Goal: Task Accomplishment & Management: Manage account settings

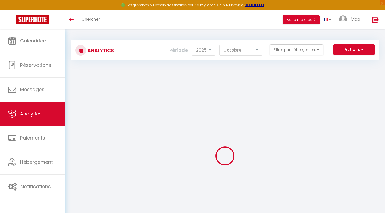
select select "2025"
select select "10"
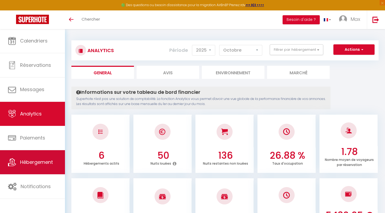
click at [37, 166] on link "Hébergement" at bounding box center [32, 162] width 65 height 24
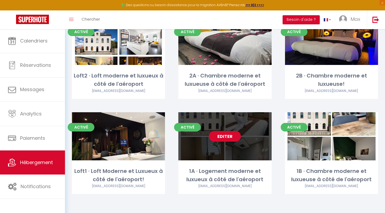
scroll to position [51, 0]
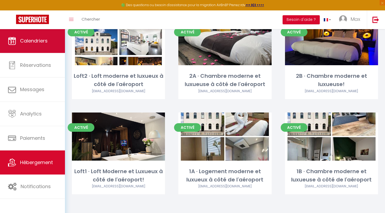
click at [39, 41] on span "Calendriers" at bounding box center [34, 40] width 28 height 7
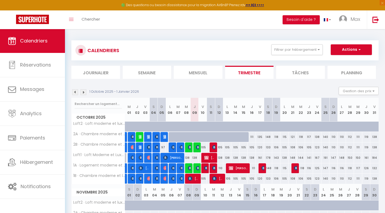
click at [197, 178] on span "[PERSON_NAME]" at bounding box center [193, 179] width 11 height 10
select select "OK"
select select "0"
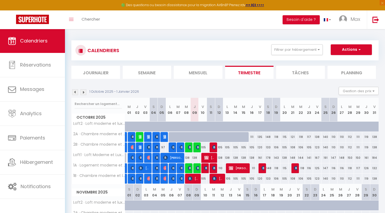
select select "1"
select select
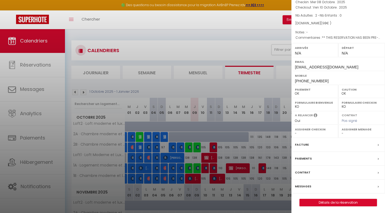
scroll to position [40, 0]
click at [328, 202] on link "Détails de la réservation" at bounding box center [338, 202] width 77 height 7
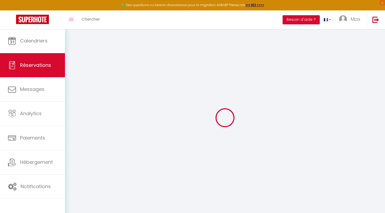
select select
checkbox input "true"
select select
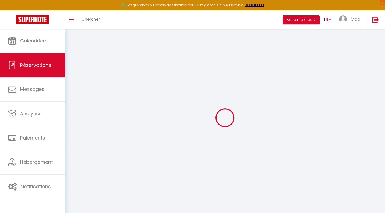
checkbox input "true"
select select
checkbox input "true"
type textarea "** THIS RESERVATION HAS BEEN PRE-PAID ** BOOKING NOTE : Payment charge is EUR 1…"
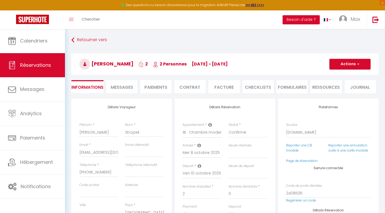
select select
checkbox input "true"
select select
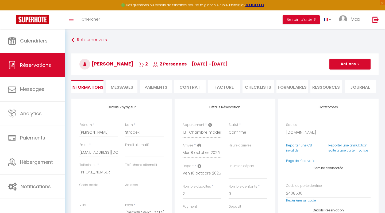
click at [158, 86] on li "Paiements" at bounding box center [155, 86] width 31 height 13
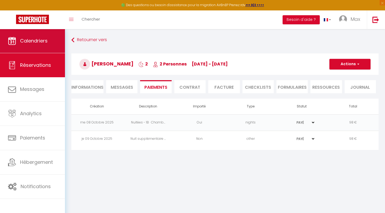
click at [39, 45] on link "Calendriers" at bounding box center [32, 41] width 65 height 24
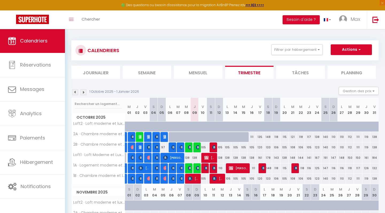
click at [213, 148] on img at bounding box center [214, 147] width 4 height 4
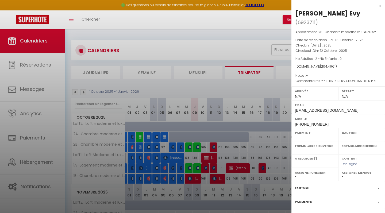
select select "OK"
select select "0"
select select "1"
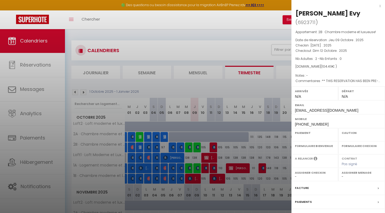
select select
click at [380, 7] on div "x" at bounding box center [336, 6] width 90 height 6
